Goal: Task Accomplishment & Management: Complete application form

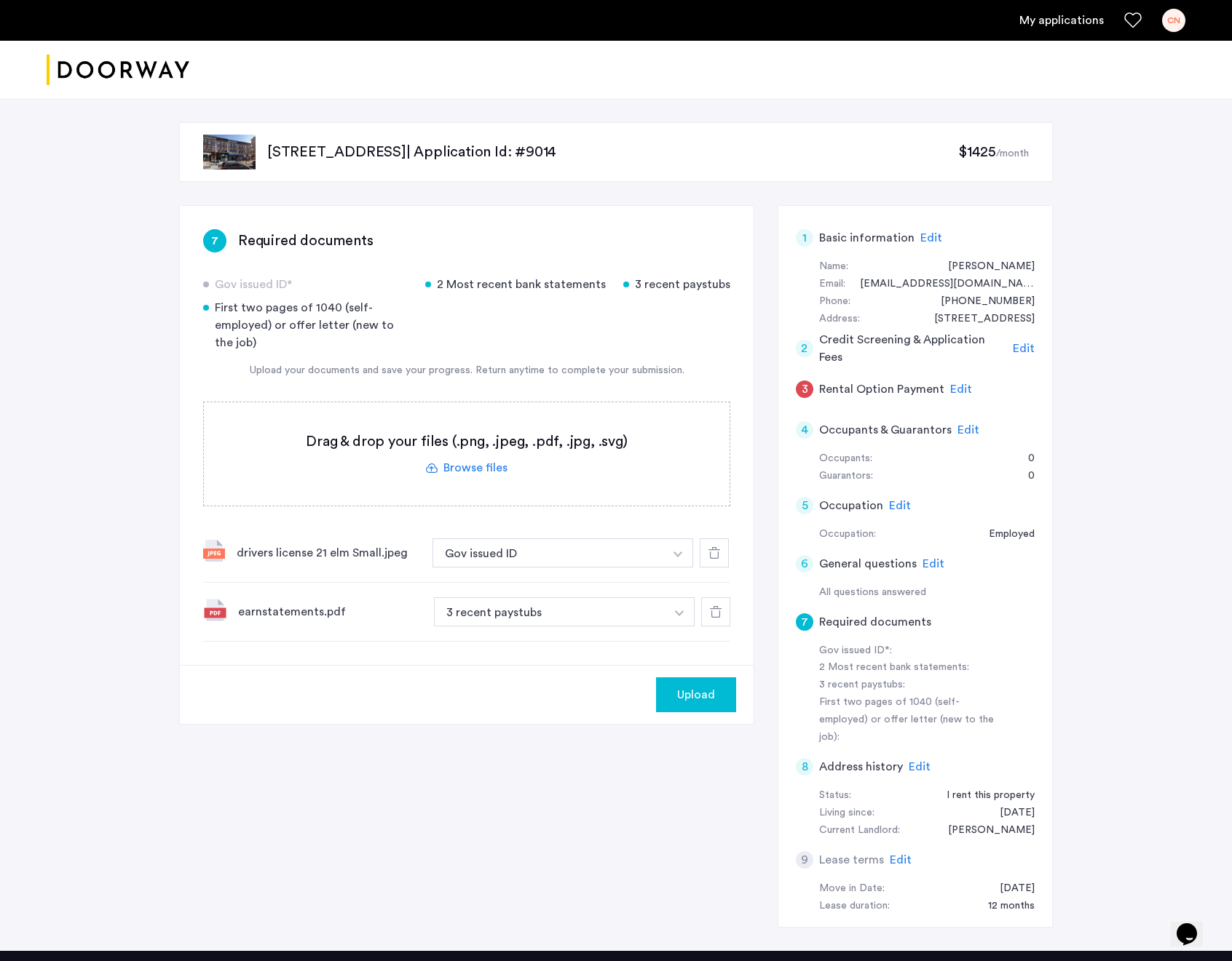
click at [469, 469] on label at bounding box center [466, 454] width 526 height 103
click at [0, 0] on input "file" at bounding box center [0, 0] width 0 height 0
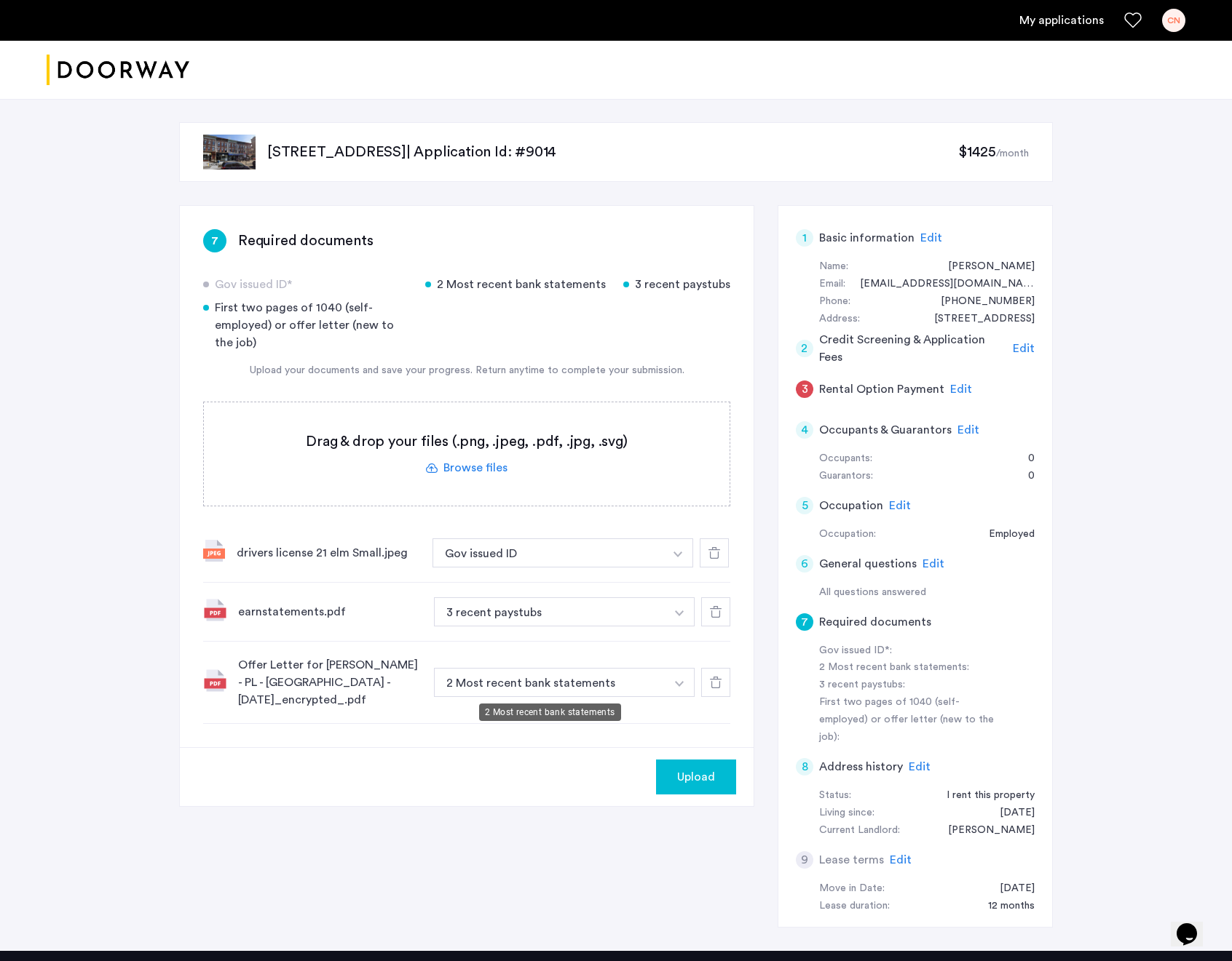
click at [555, 686] on button "2 Most recent bank statements" at bounding box center [549, 682] width 231 height 29
click at [681, 682] on img "button" at bounding box center [679, 684] width 9 height 6
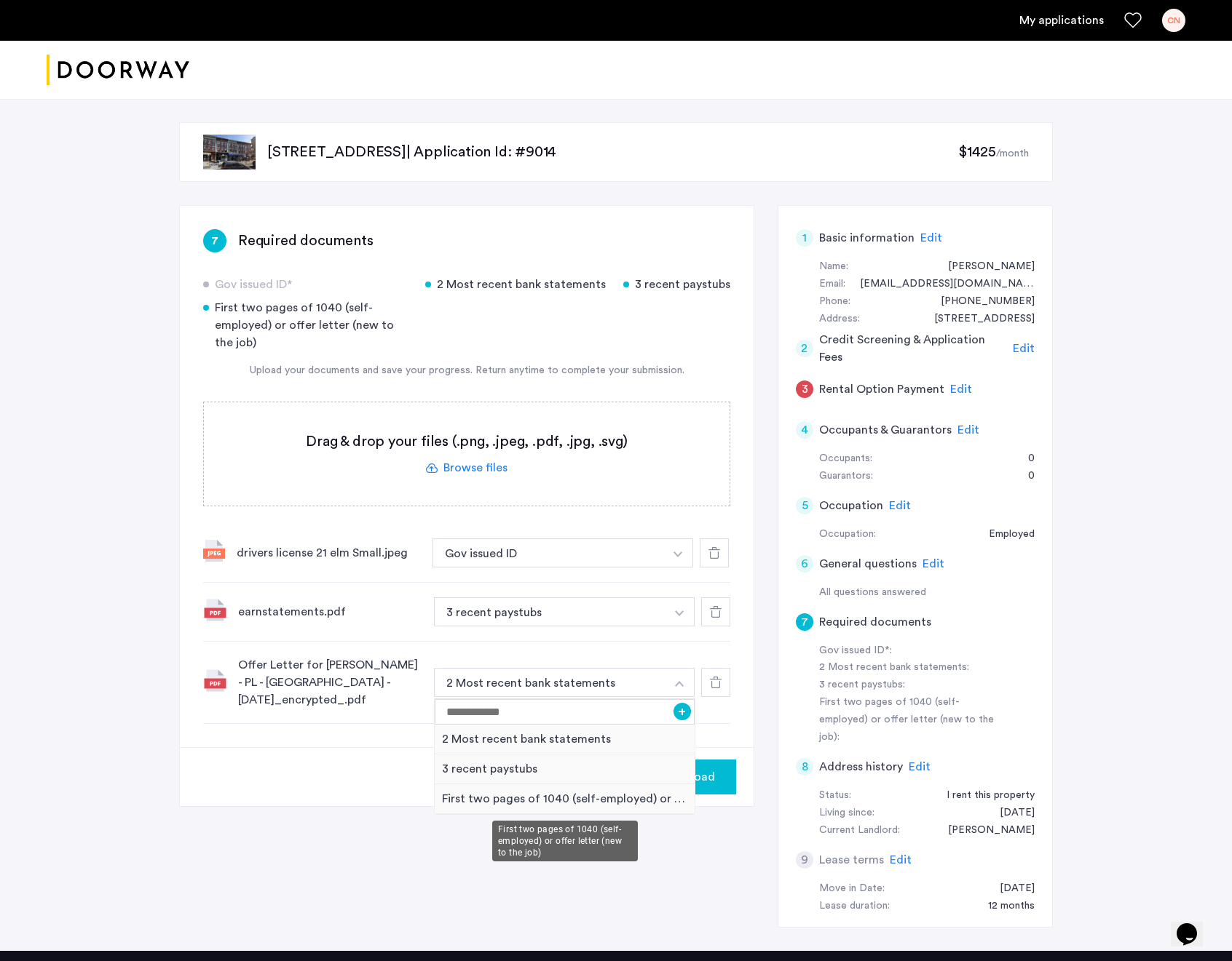
click at [485, 801] on div "First two pages of 1040 (self-employed) or offer letter (new to the job)" at bounding box center [565, 799] width 260 height 30
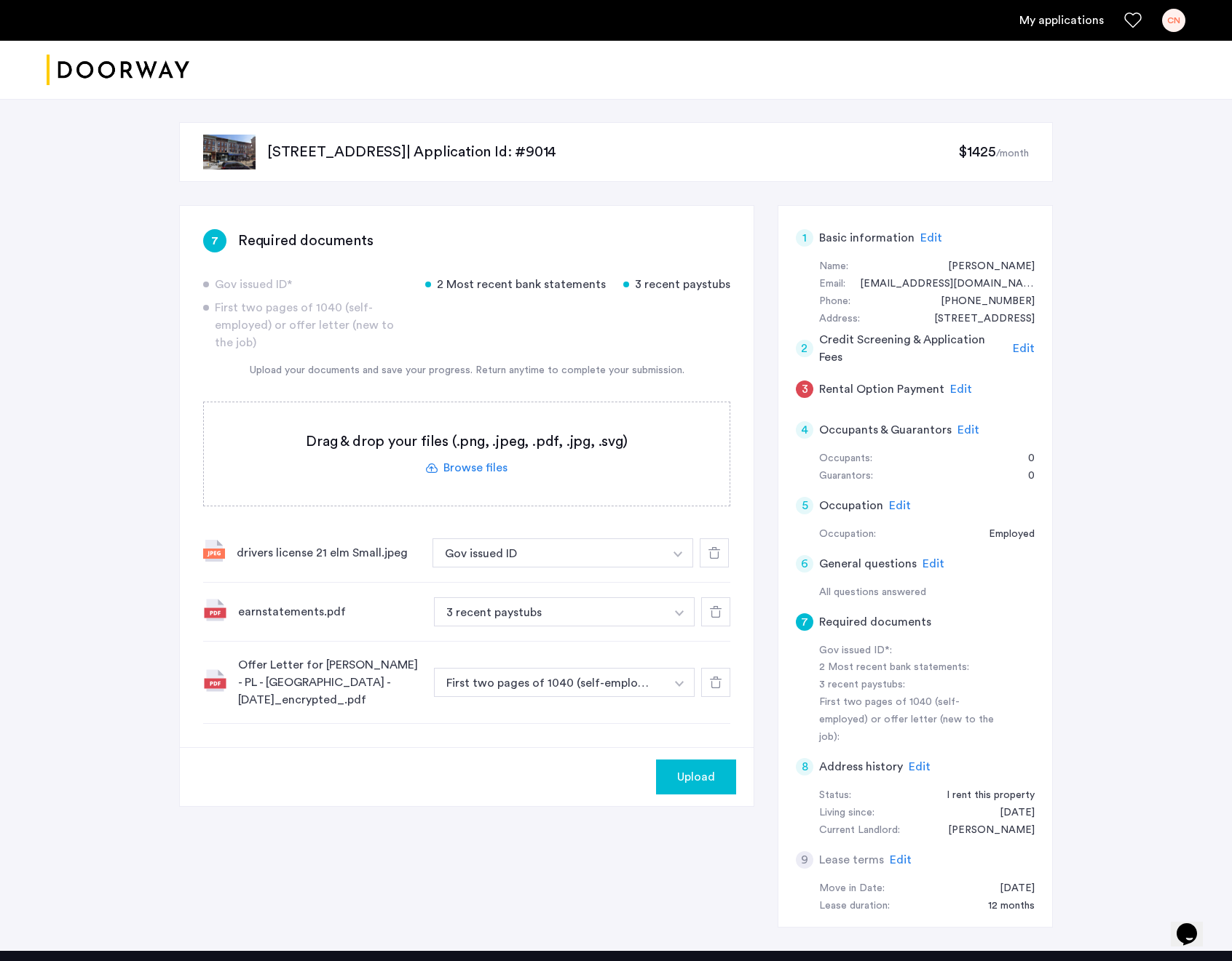
drag, startPoint x: 858, startPoint y: 89, endPoint x: 871, endPoint y: 84, distance: 13.9
click at [858, 89] on div at bounding box center [616, 70] width 1232 height 59
click at [688, 784] on span "Upload" at bounding box center [696, 776] width 38 height 17
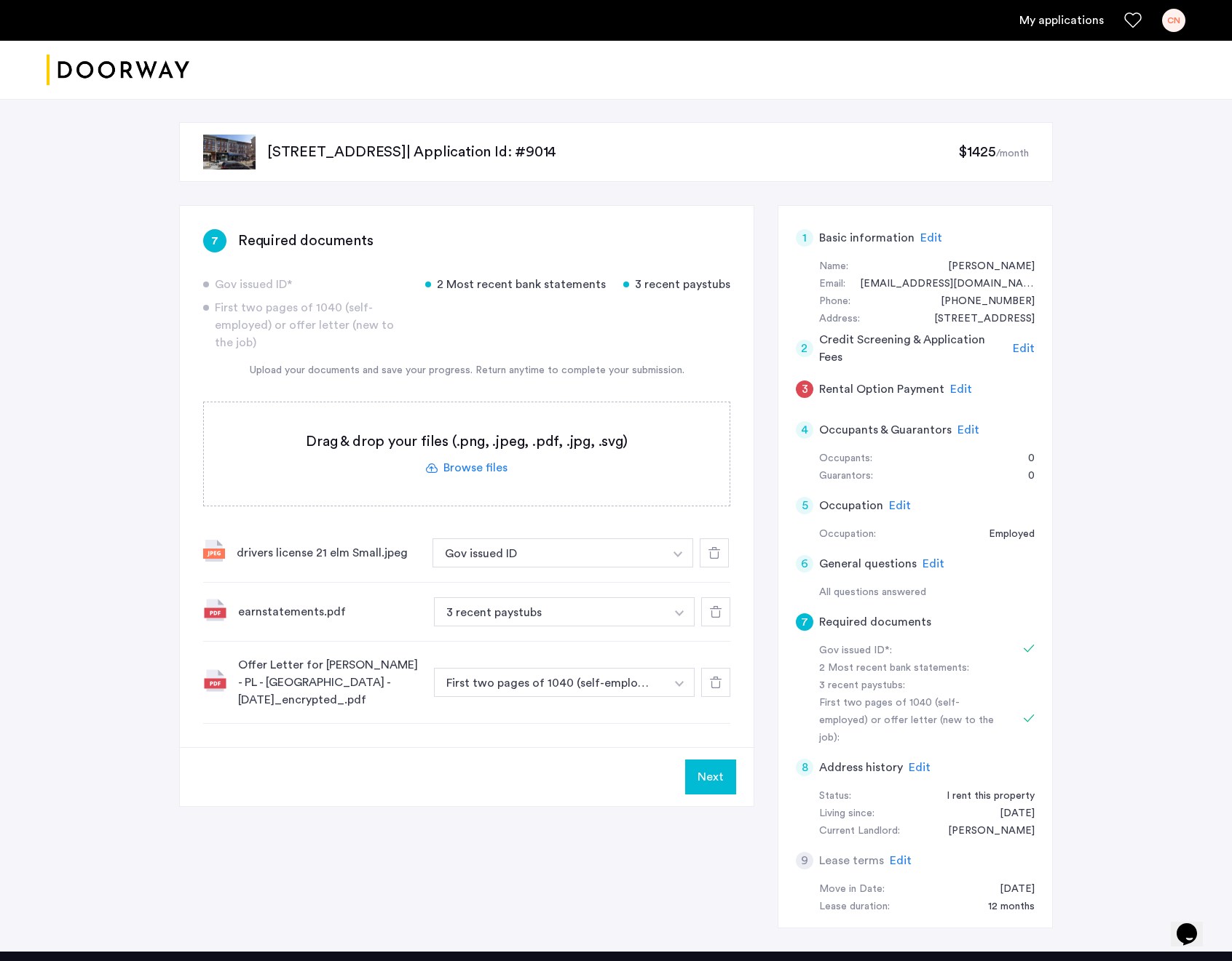
click at [717, 781] on button "Next" at bounding box center [710, 777] width 51 height 35
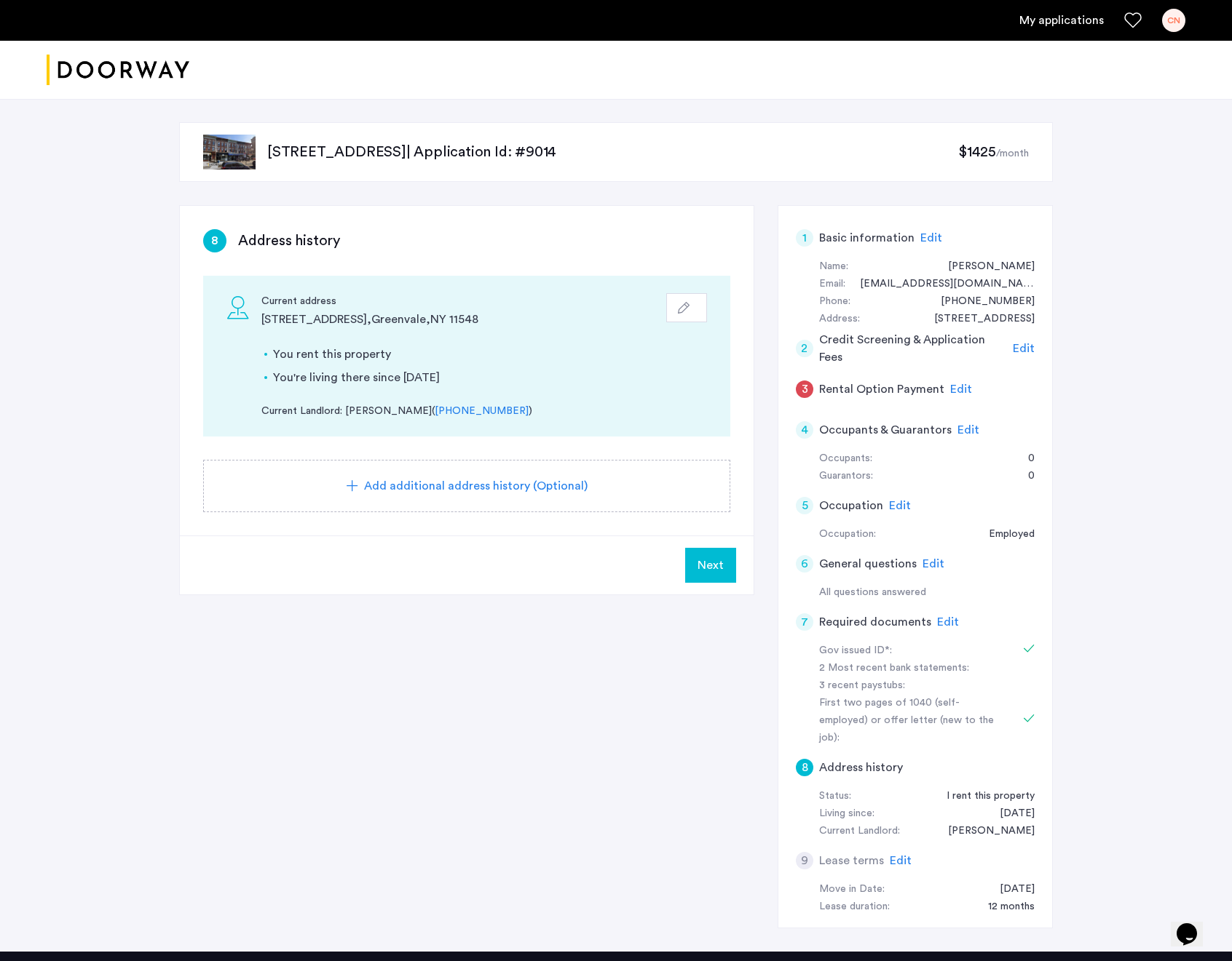
click at [982, 349] on h5 "Credit Screening & Application Fees" at bounding box center [913, 348] width 189 height 35
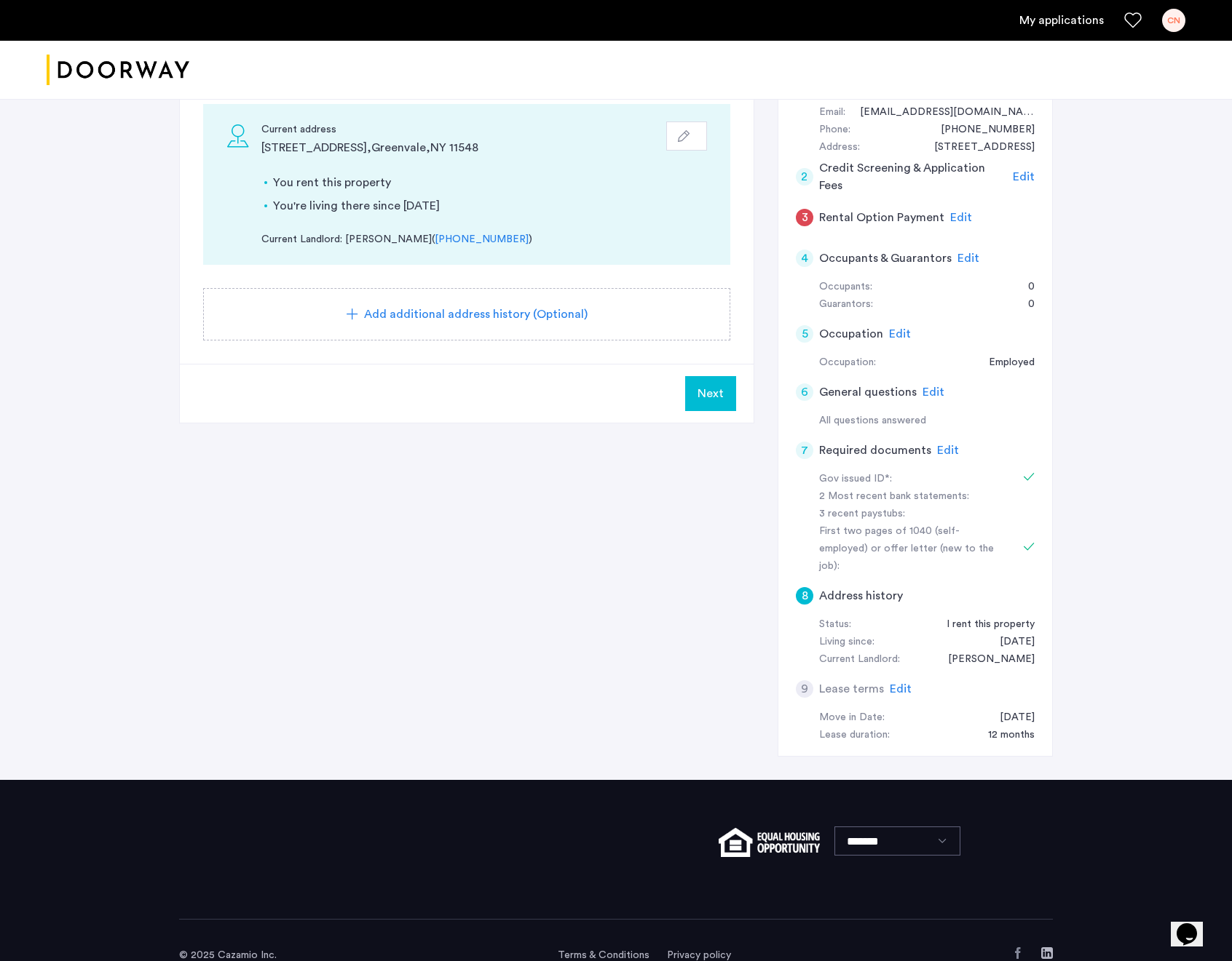
click at [898, 683] on span "Edit" at bounding box center [900, 689] width 22 height 11
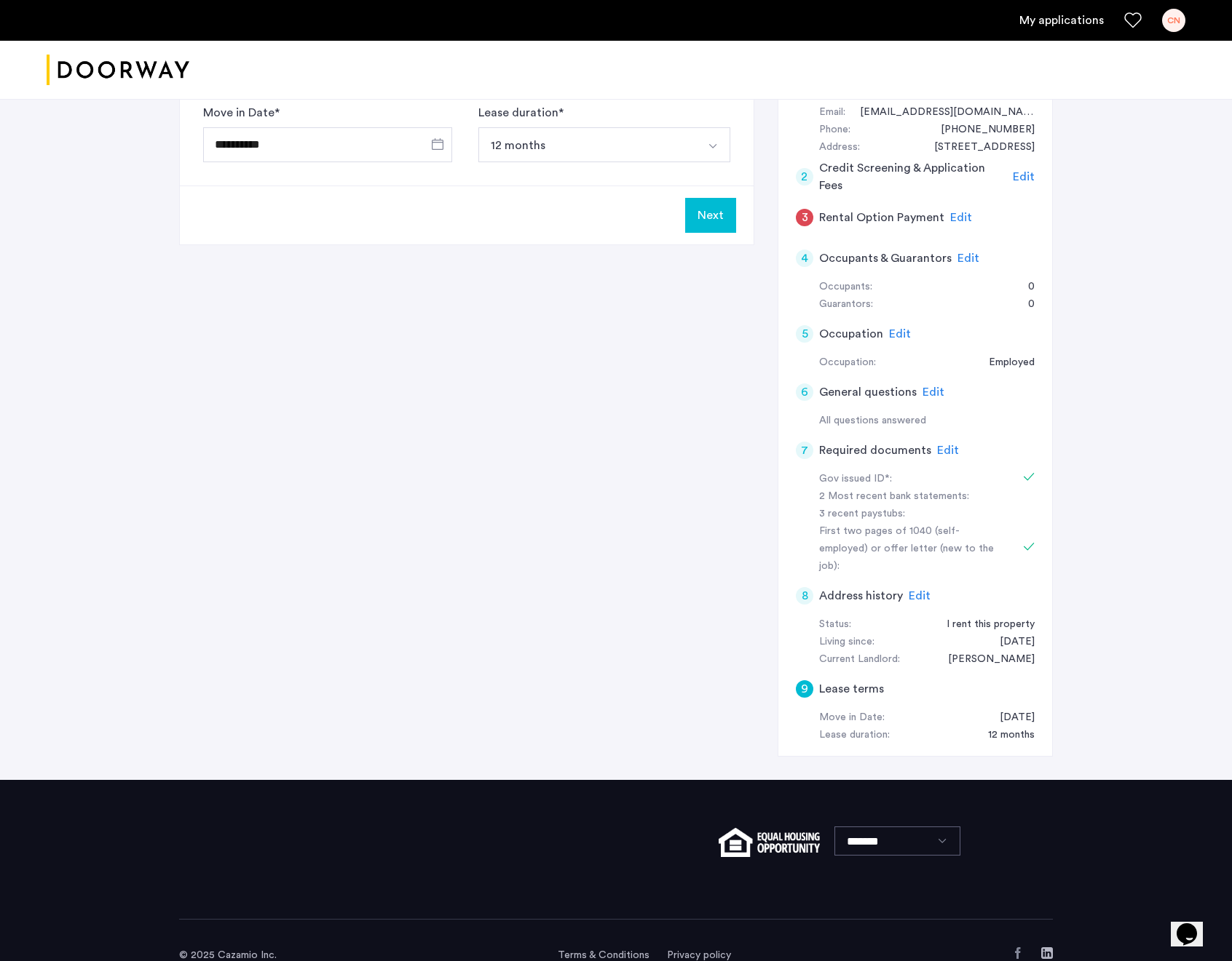
click at [722, 217] on button "Next" at bounding box center [710, 215] width 51 height 35
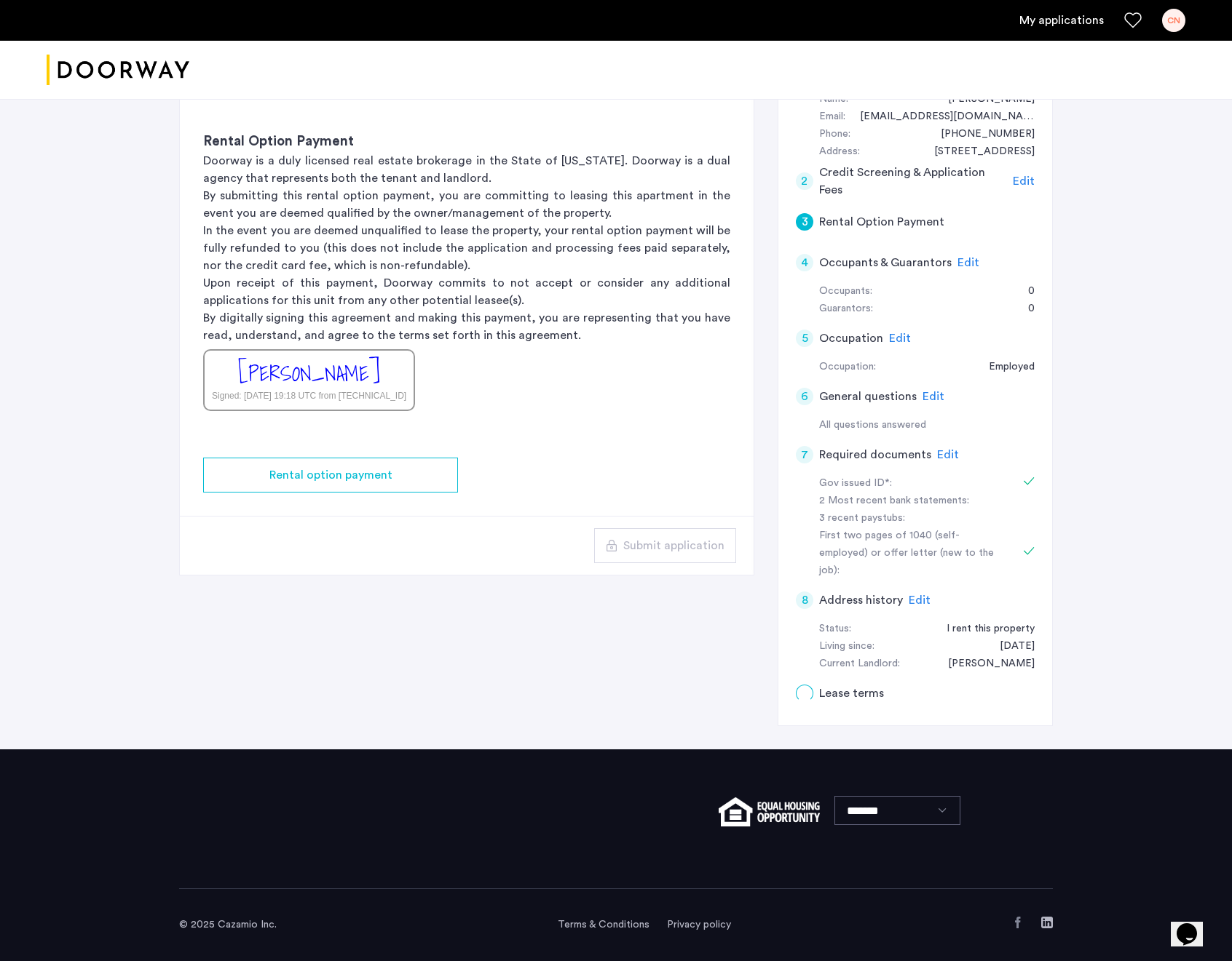
scroll to position [0, 0]
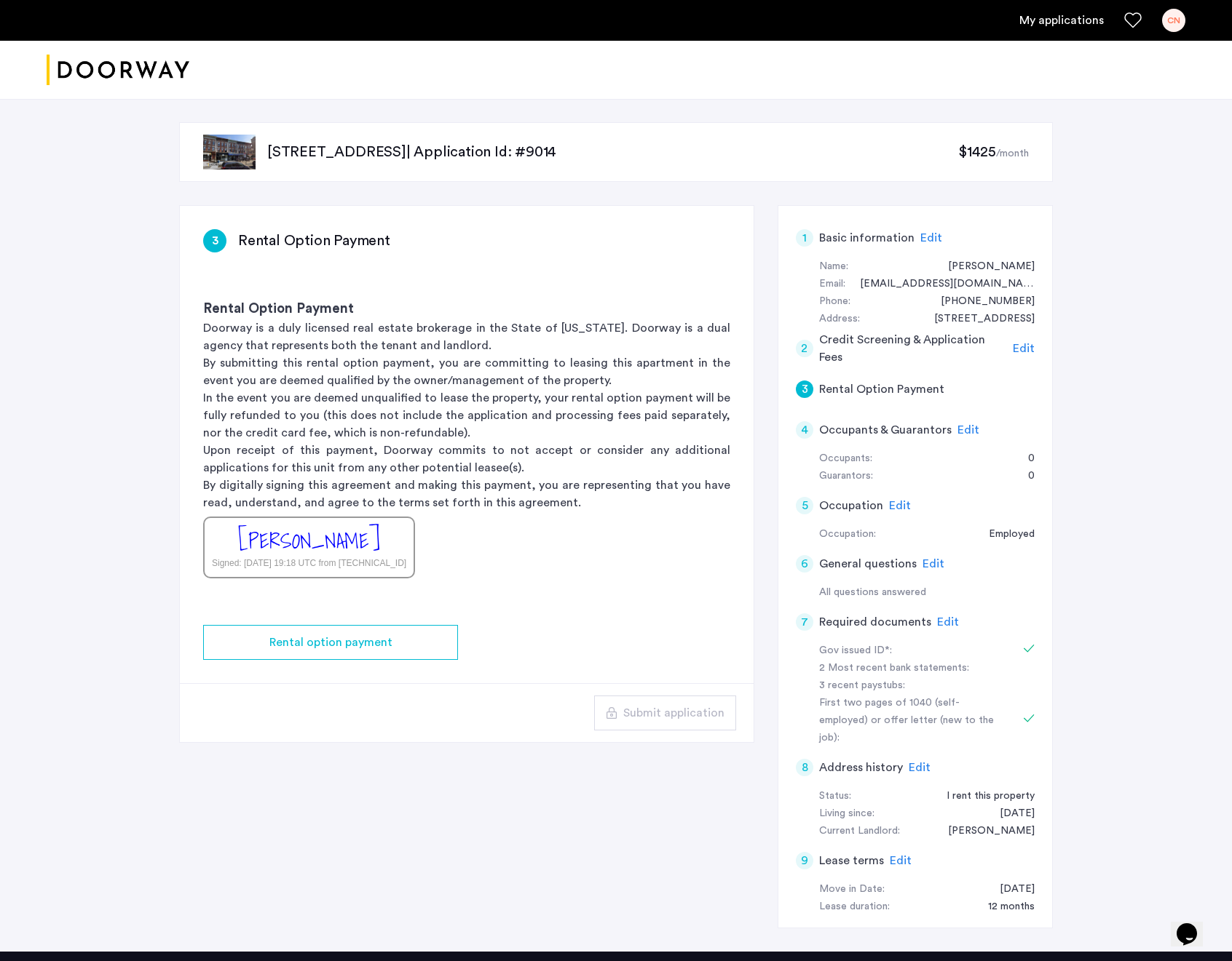
click at [961, 427] on span "Edit" at bounding box center [968, 430] width 22 height 11
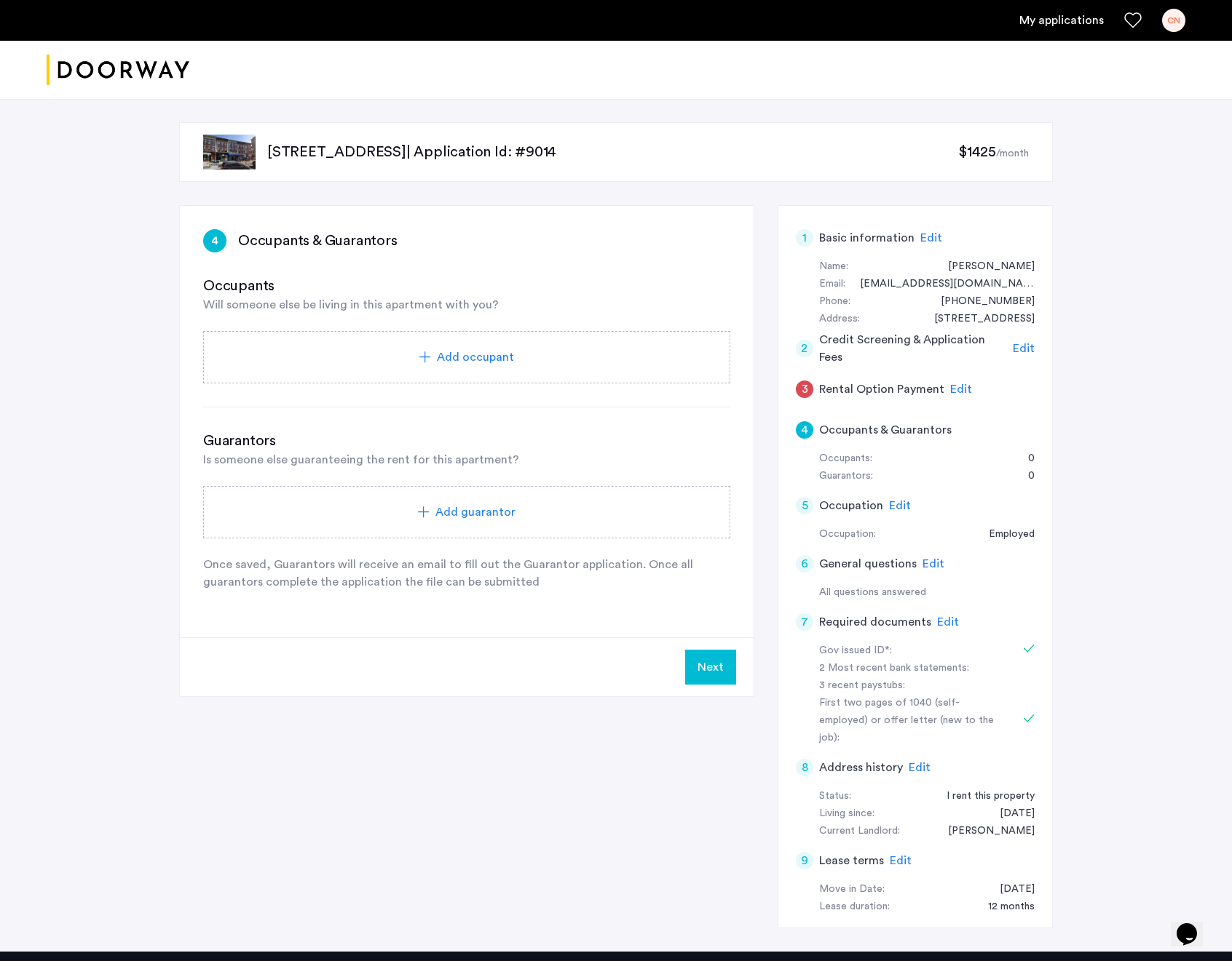
click at [397, 514] on div "Add guarantor" at bounding box center [467, 512] width 492 height 17
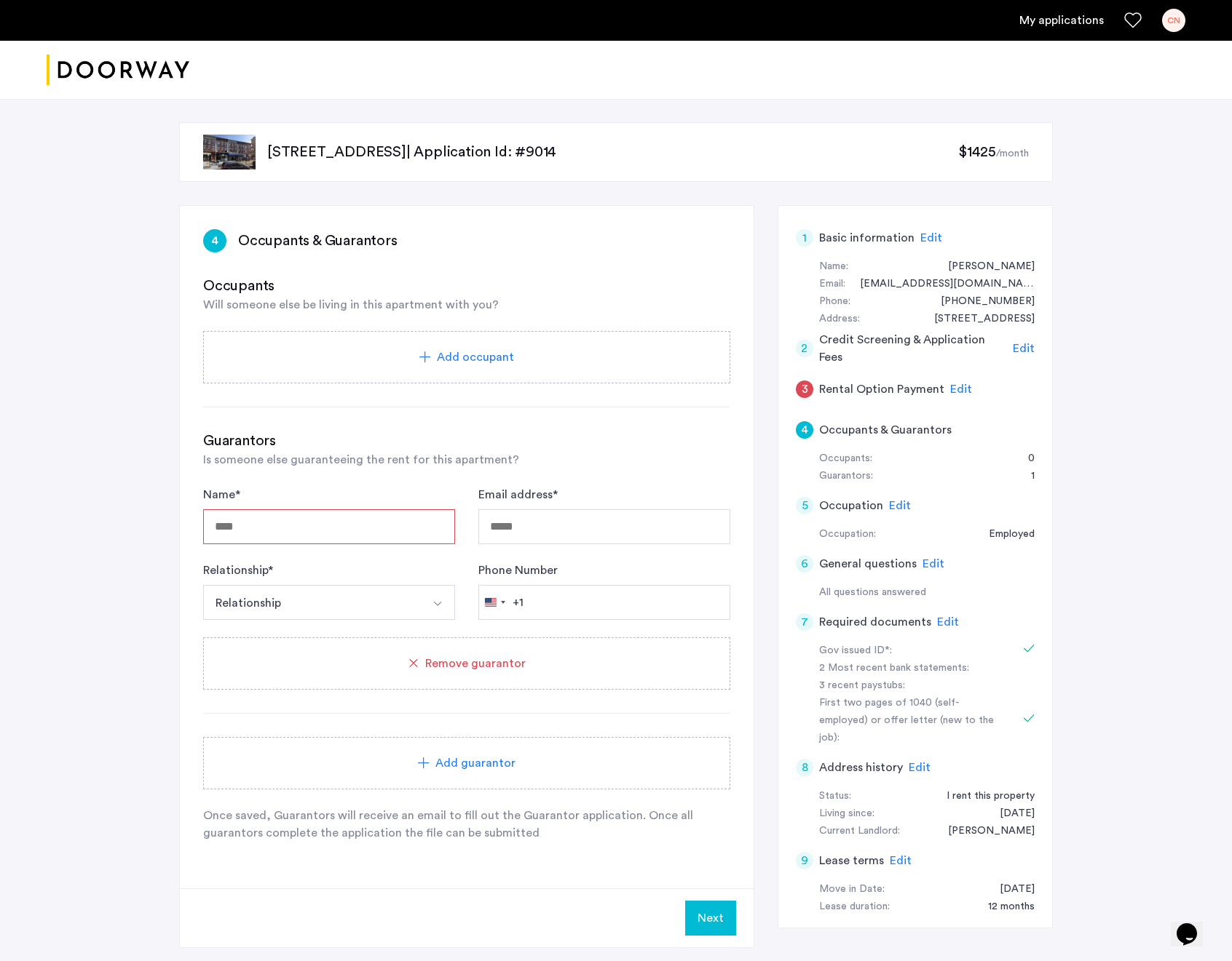
click at [437, 605] on img "Select option" at bounding box center [437, 604] width 11 height 11
click at [667, 492] on div "Email address *" at bounding box center [604, 515] width 252 height 58
click at [1022, 346] on span "Edit" at bounding box center [1024, 348] width 22 height 11
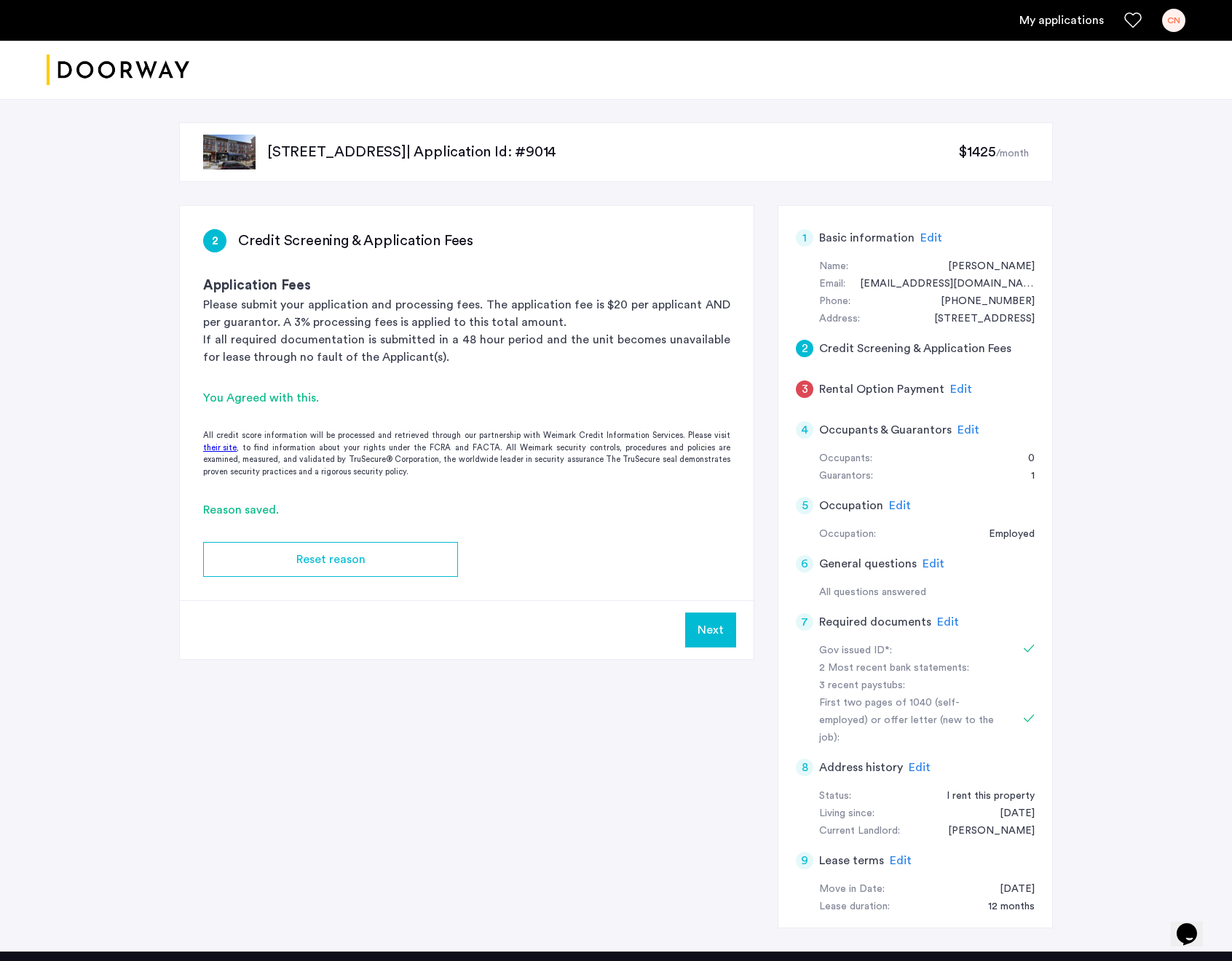
click at [952, 389] on span "Edit" at bounding box center [961, 389] width 22 height 11
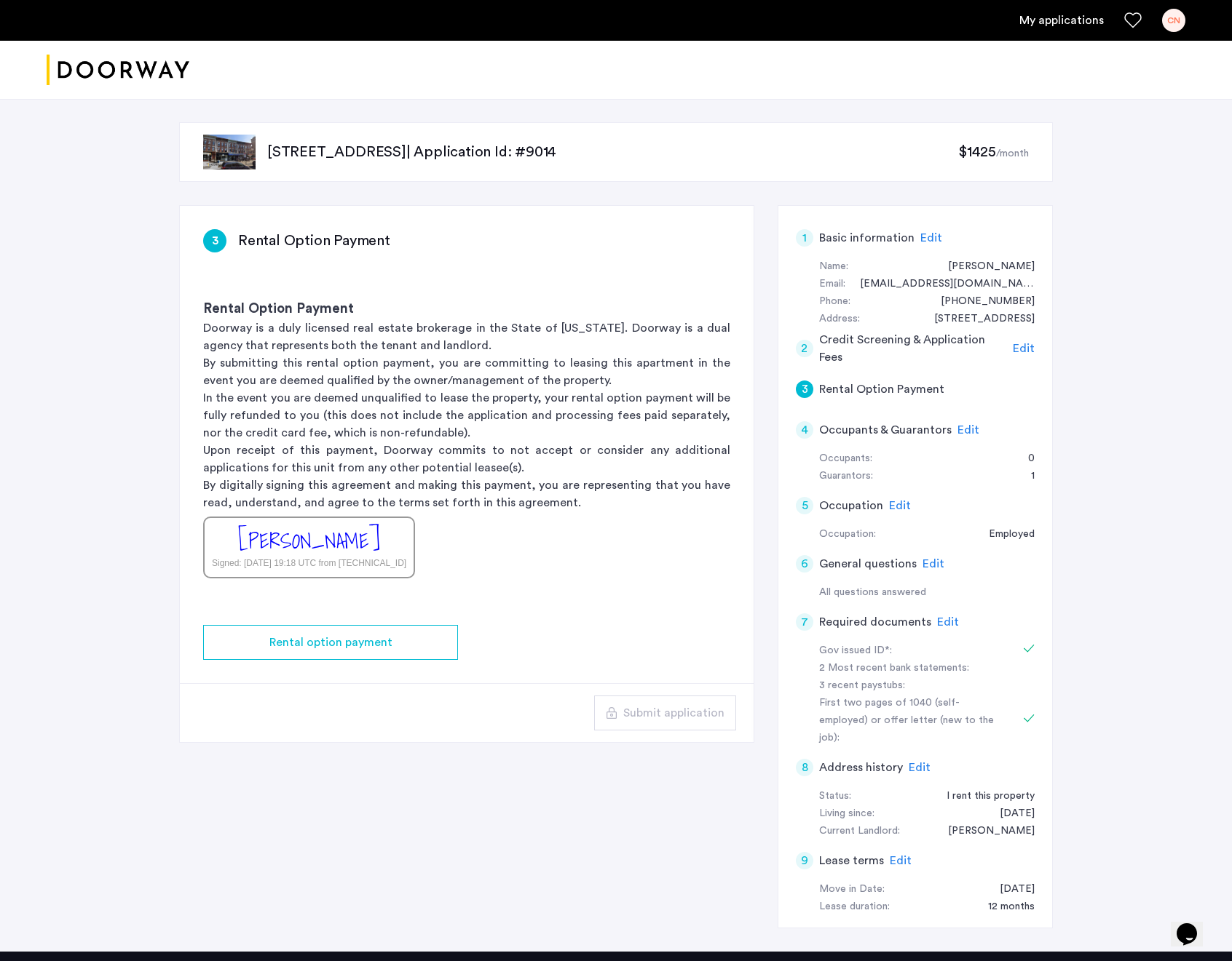
scroll to position [172, 0]
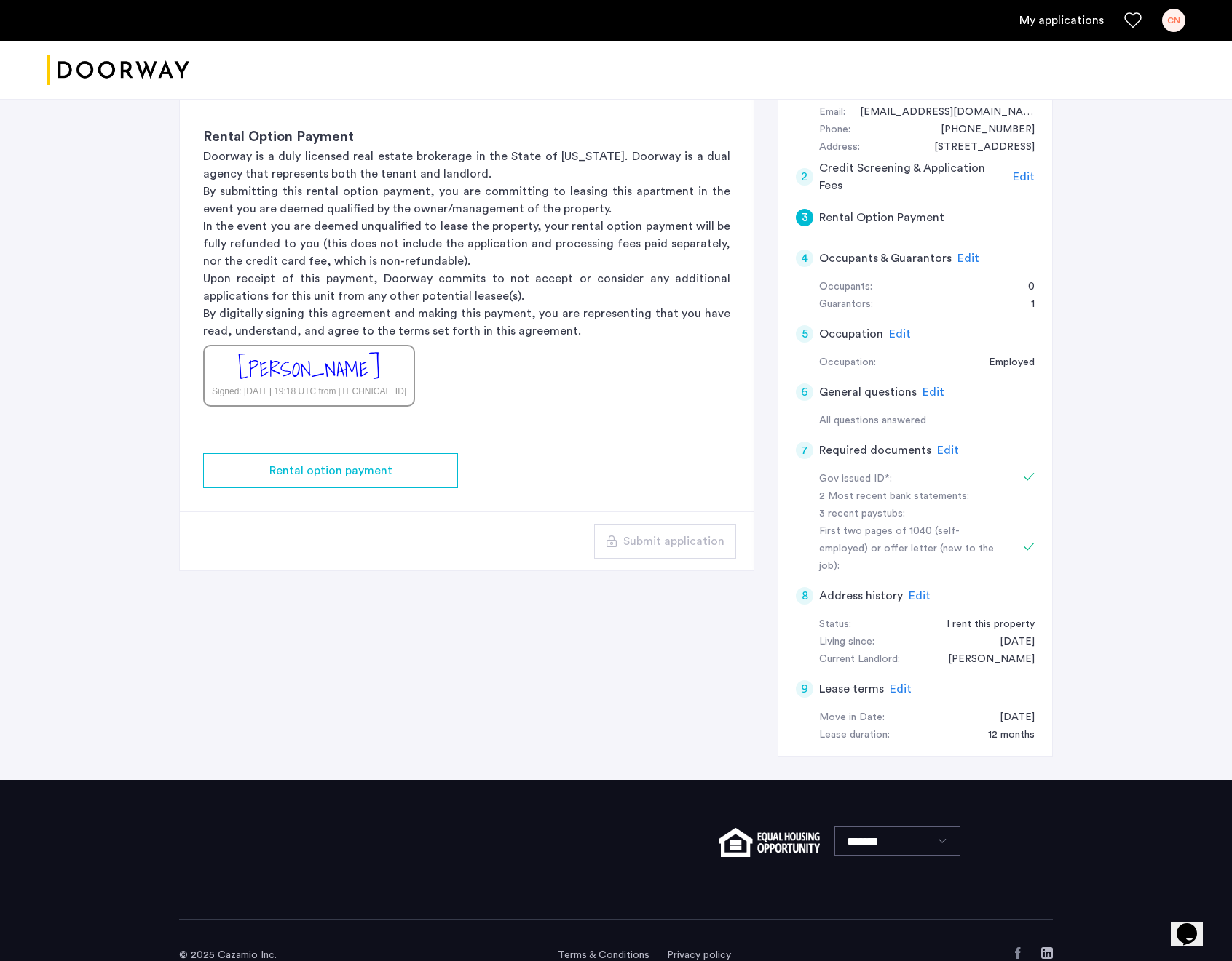
click at [968, 261] on span "Edit" at bounding box center [968, 258] width 22 height 11
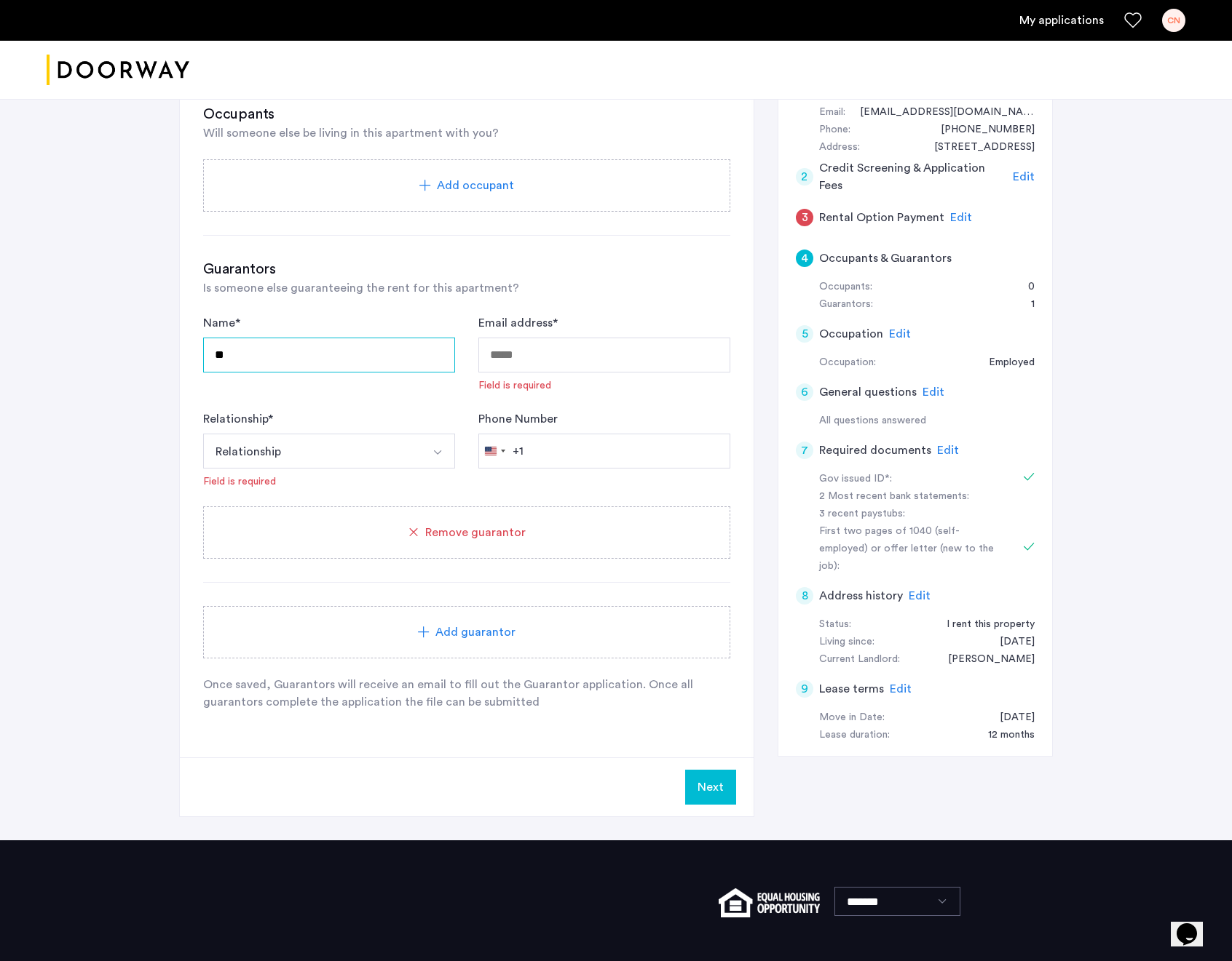
type input "*"
type input "**********"
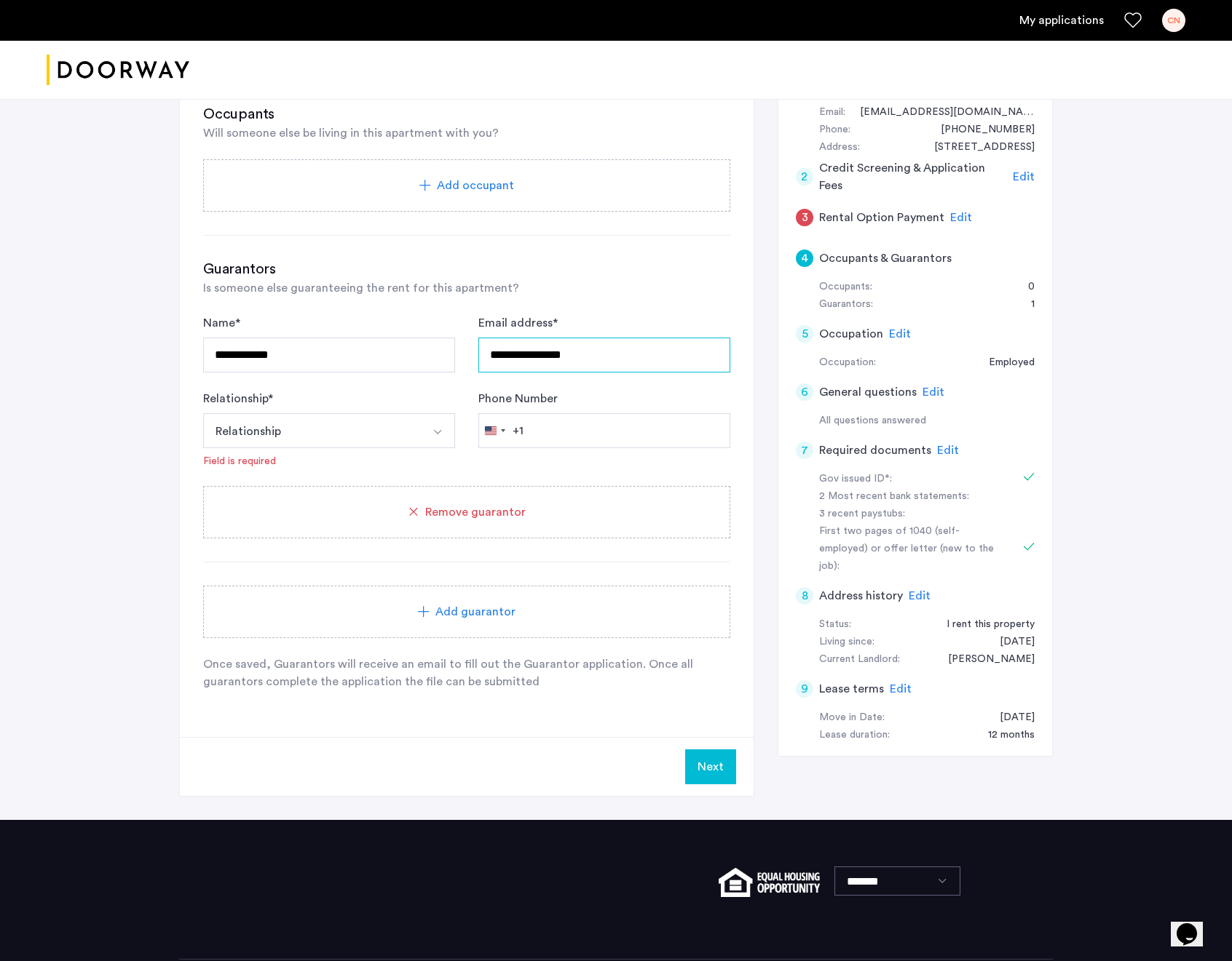
type input "**********"
click at [338, 423] on button "Relationship" at bounding box center [311, 431] width 217 height 35
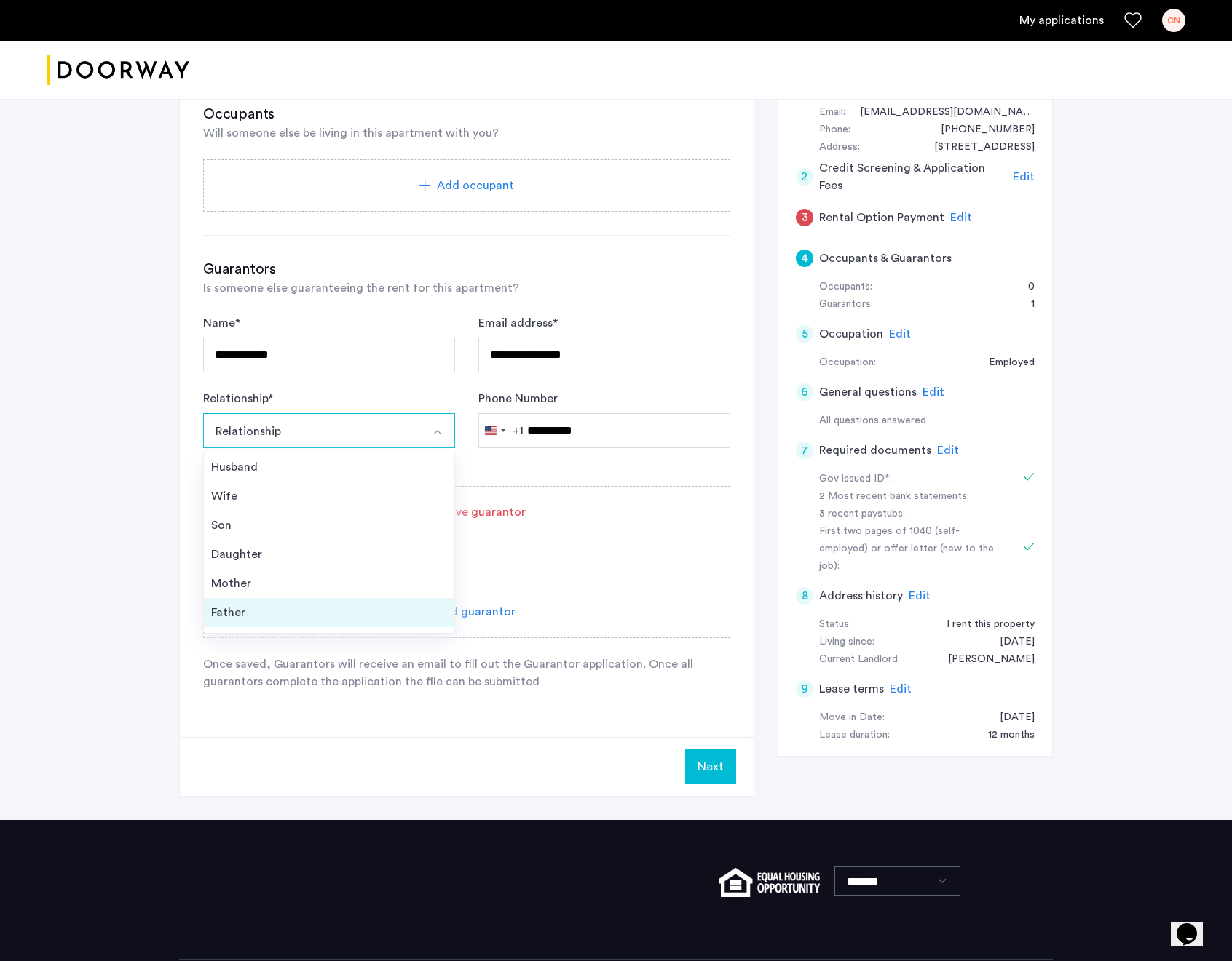
click at [267, 609] on div "Father" at bounding box center [329, 612] width 236 height 17
